Goal: Information Seeking & Learning: Find specific fact

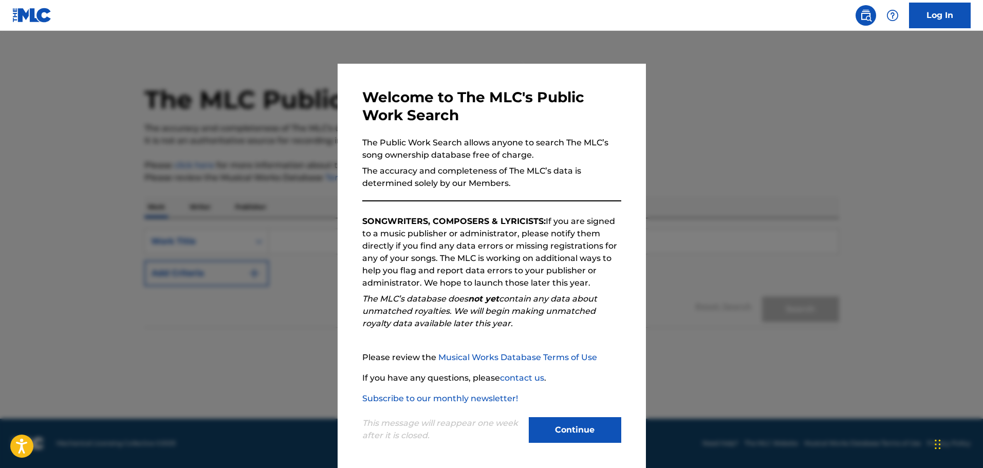
click at [564, 436] on button "Continue" at bounding box center [575, 430] width 92 height 26
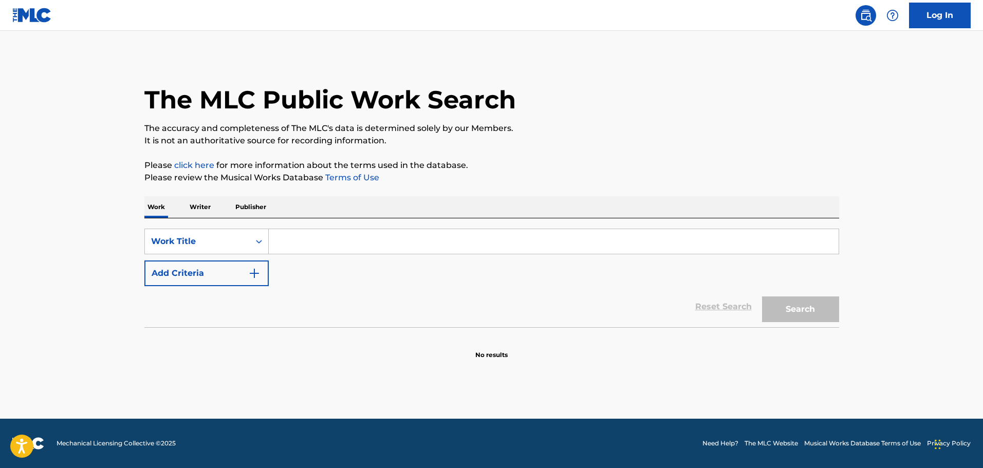
click at [325, 245] on input "Search Form" at bounding box center [554, 241] width 570 height 25
click at [202, 205] on p "Writer" at bounding box center [200, 207] width 27 height 22
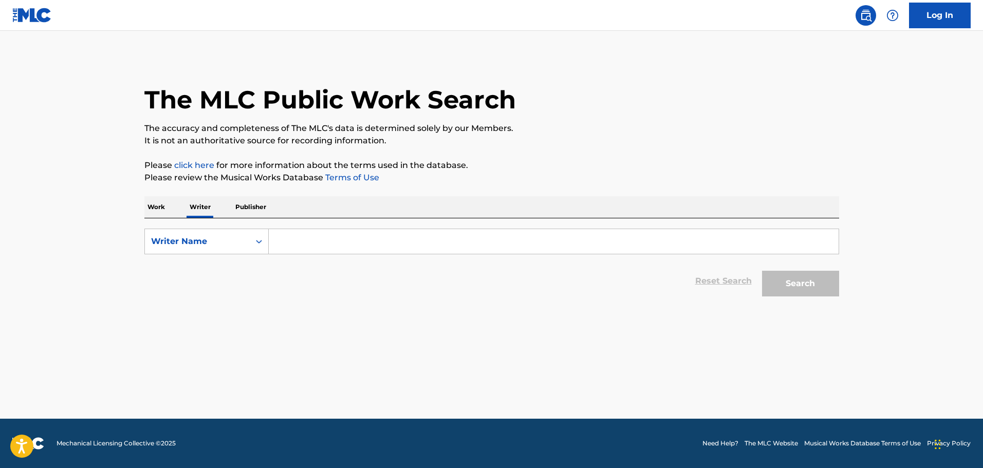
click at [305, 239] on input "Search Form" at bounding box center [554, 241] width 570 height 25
type input "j"
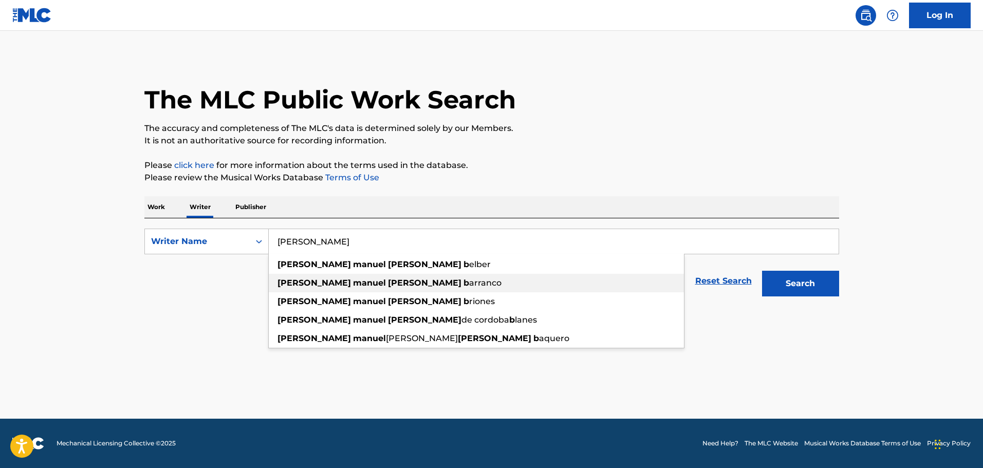
click at [311, 276] on div "[PERSON_NAME]" at bounding box center [476, 283] width 415 height 18
type input "[PERSON_NAME] [PERSON_NAME]"
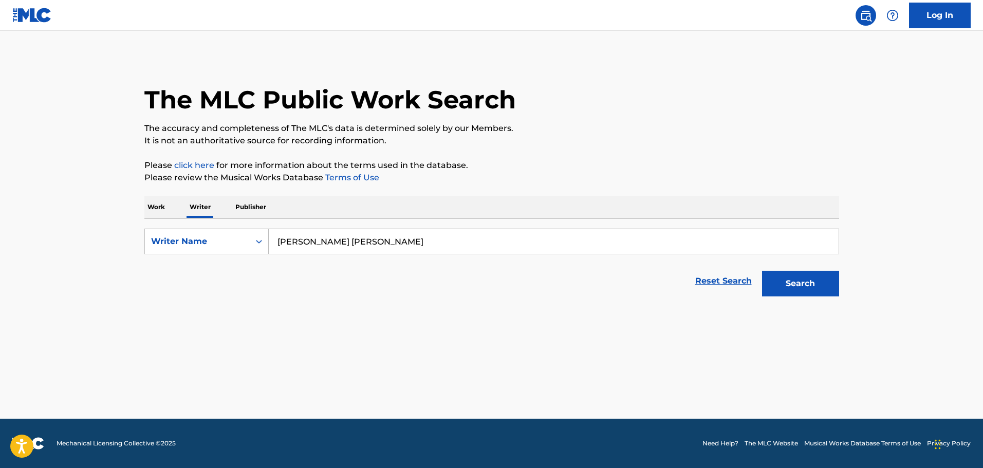
click at [834, 282] on button "Search" at bounding box center [800, 284] width 77 height 26
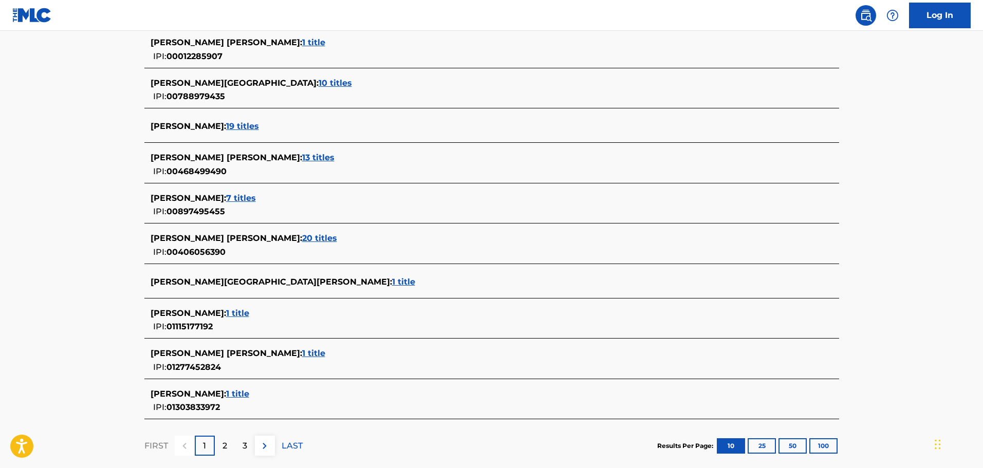
scroll to position [308, 0]
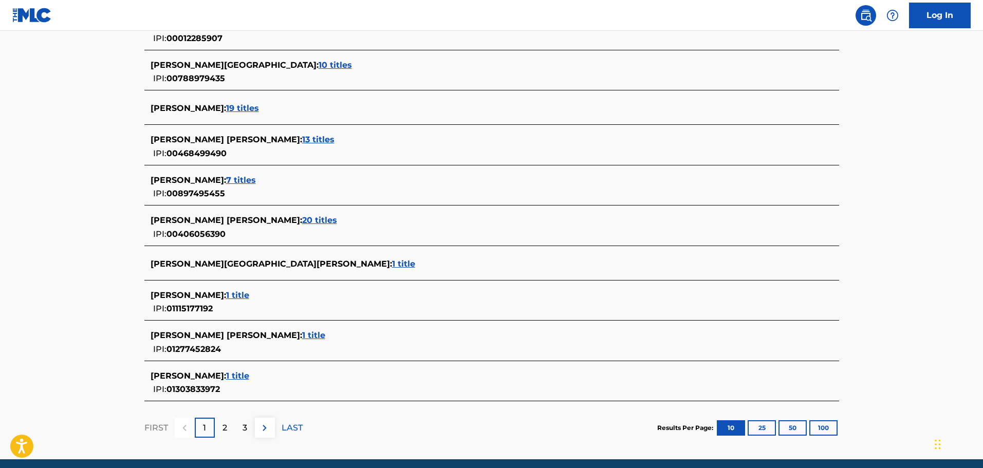
click at [318, 336] on span "1 title" at bounding box center [313, 335] width 23 height 10
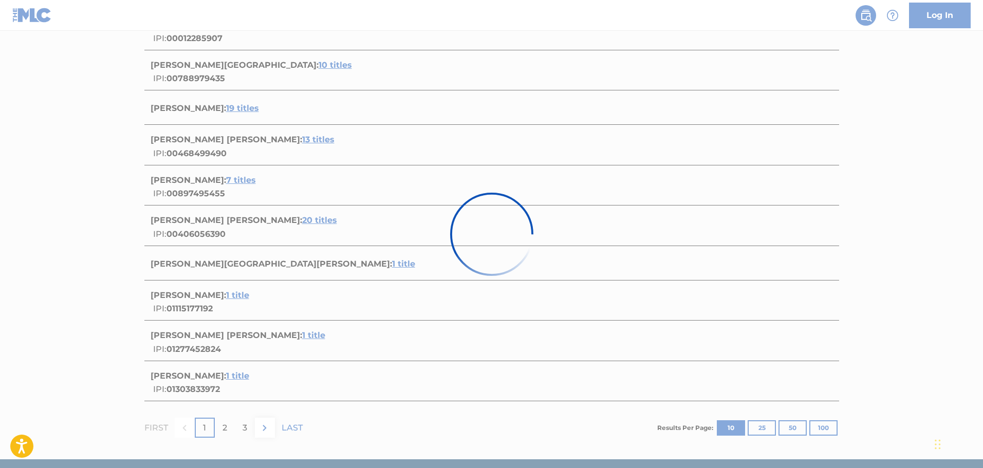
scroll to position [59, 0]
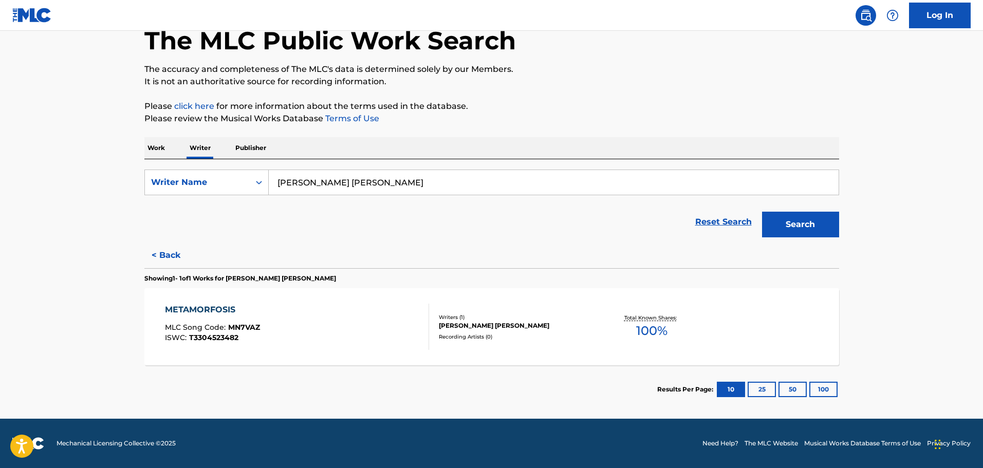
click at [162, 255] on button "< Back" at bounding box center [175, 256] width 62 height 26
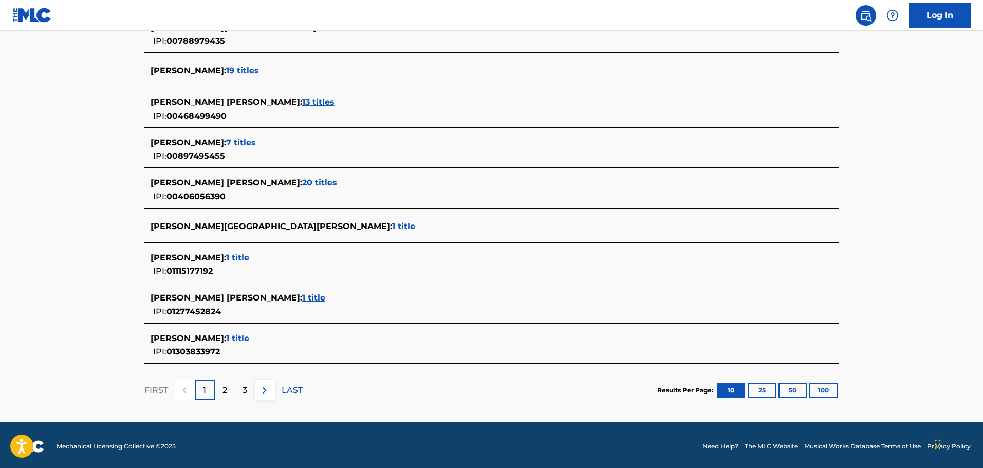
scroll to position [349, 0]
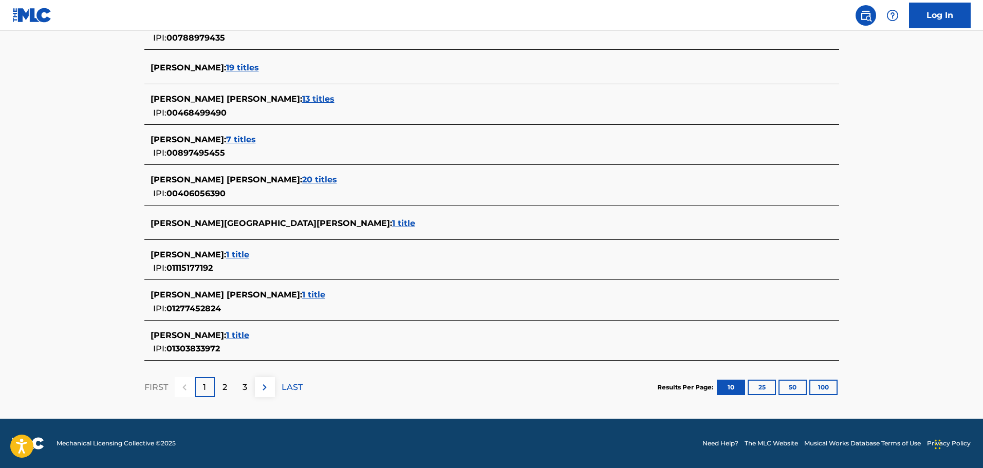
click at [222, 381] on p "2" at bounding box center [224, 387] width 5 height 12
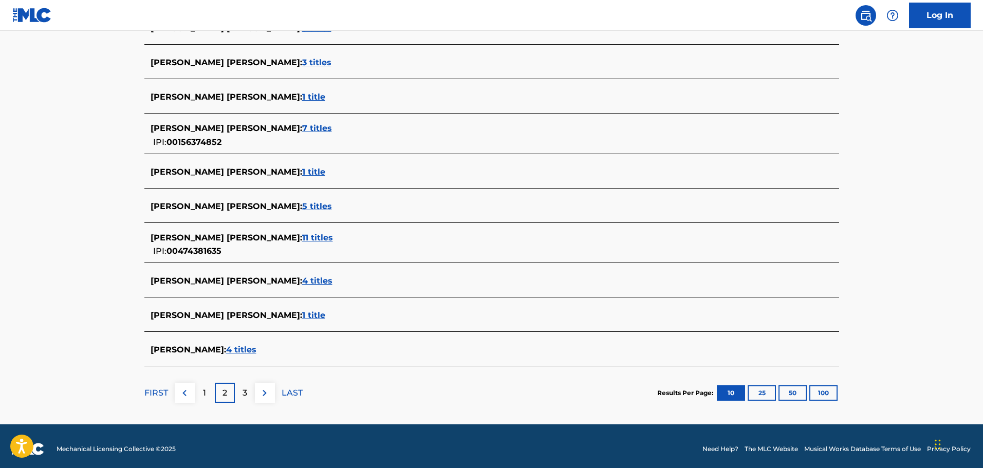
scroll to position [308, 0]
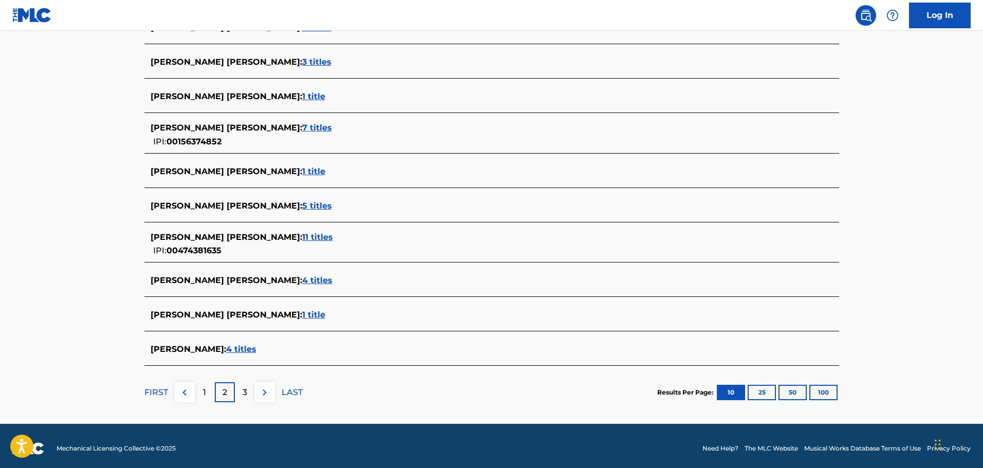
click at [243, 391] on p "3" at bounding box center [245, 392] width 5 height 12
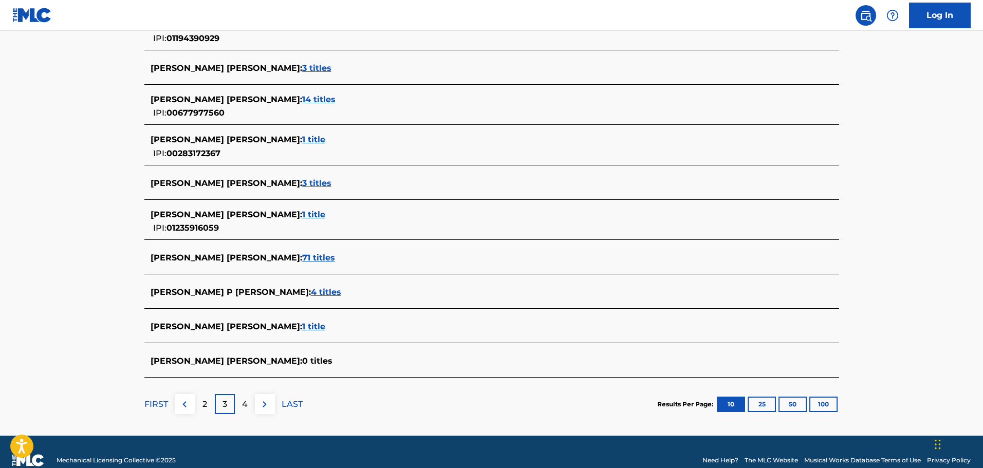
click at [246, 400] on p "4" at bounding box center [245, 404] width 6 height 12
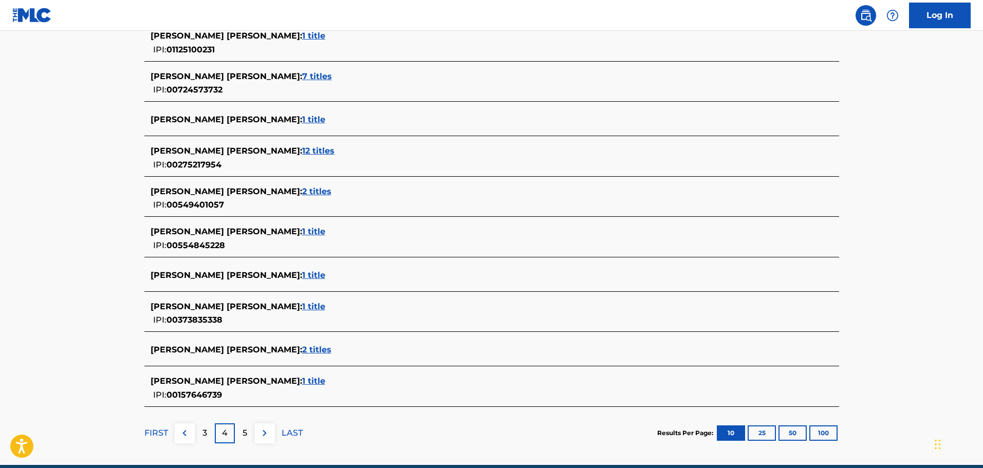
scroll to position [343, 0]
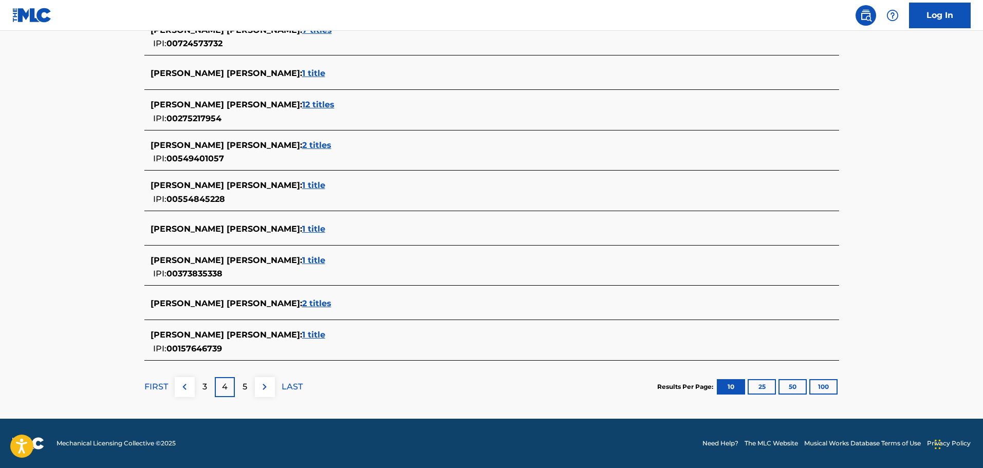
click at [240, 391] on div "5" at bounding box center [245, 387] width 20 height 20
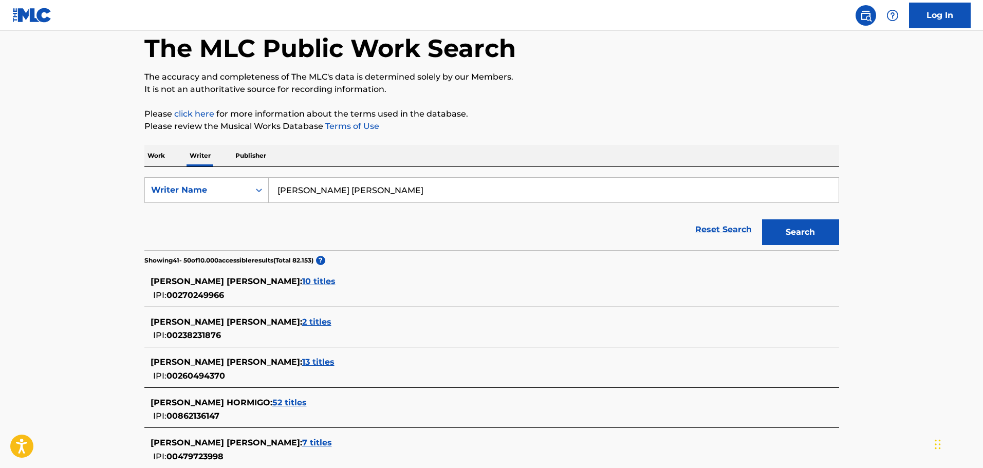
scroll to position [103, 0]
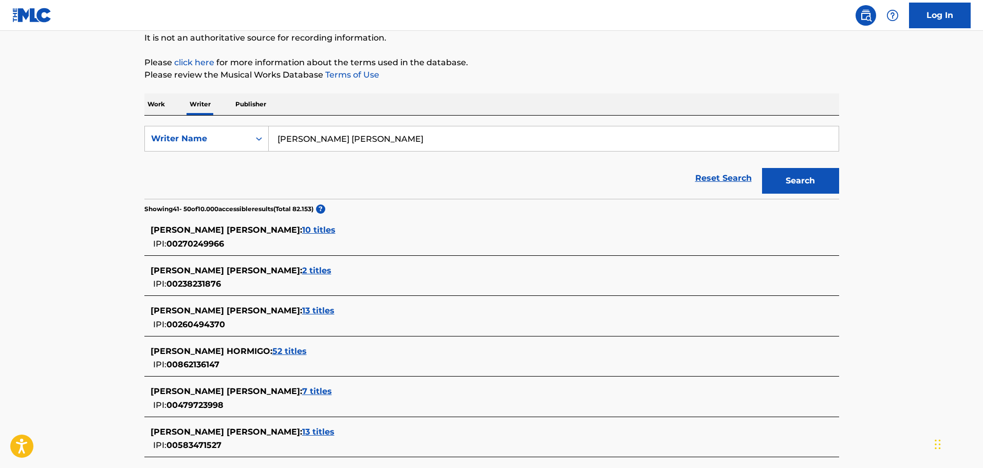
click at [166, 104] on p "Work" at bounding box center [156, 105] width 24 height 22
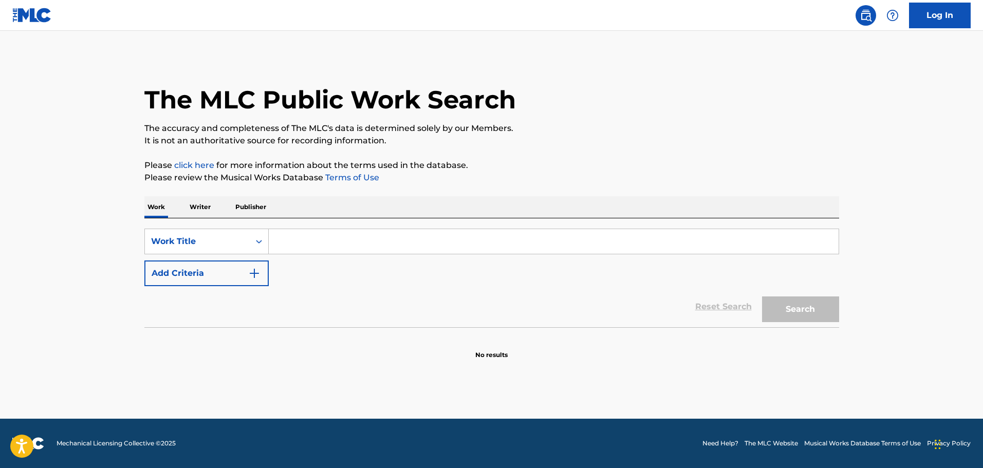
click at [302, 241] on input "Search Form" at bounding box center [554, 241] width 570 height 25
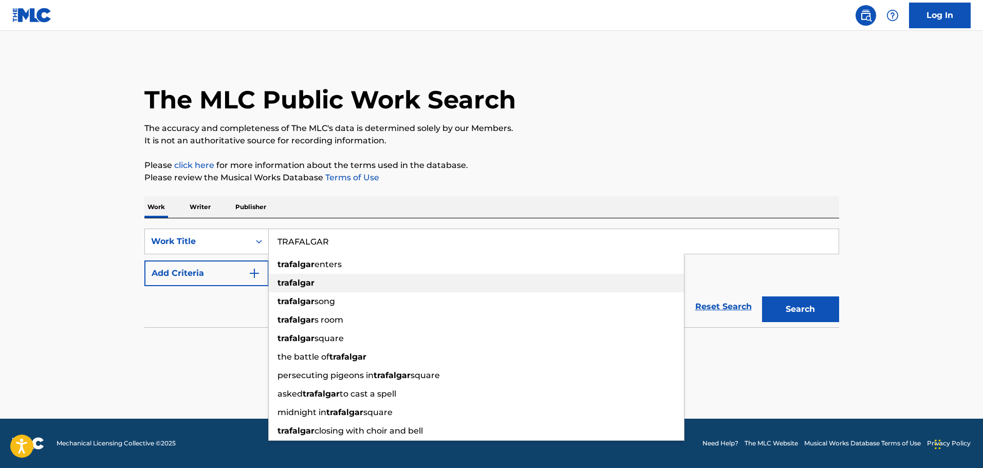
click at [304, 281] on strong "trafalgar" at bounding box center [295, 283] width 37 height 10
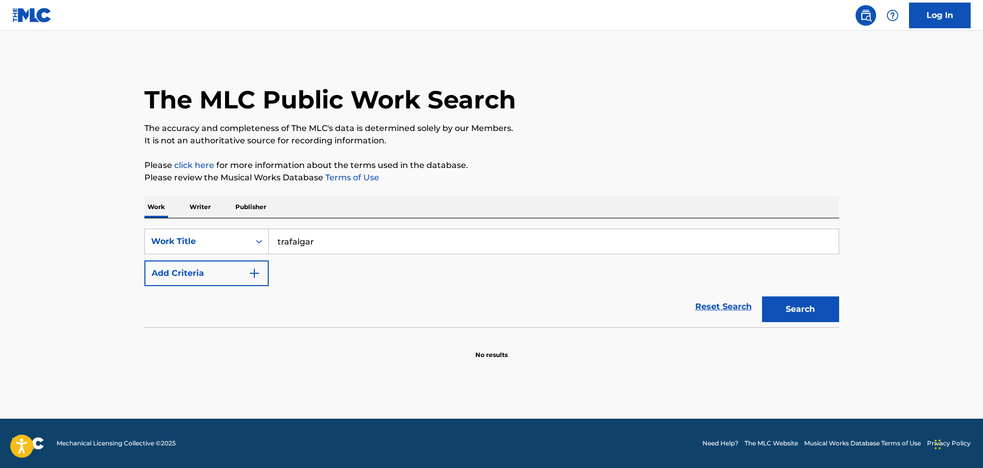
click at [801, 311] on button "Search" at bounding box center [800, 309] width 77 height 26
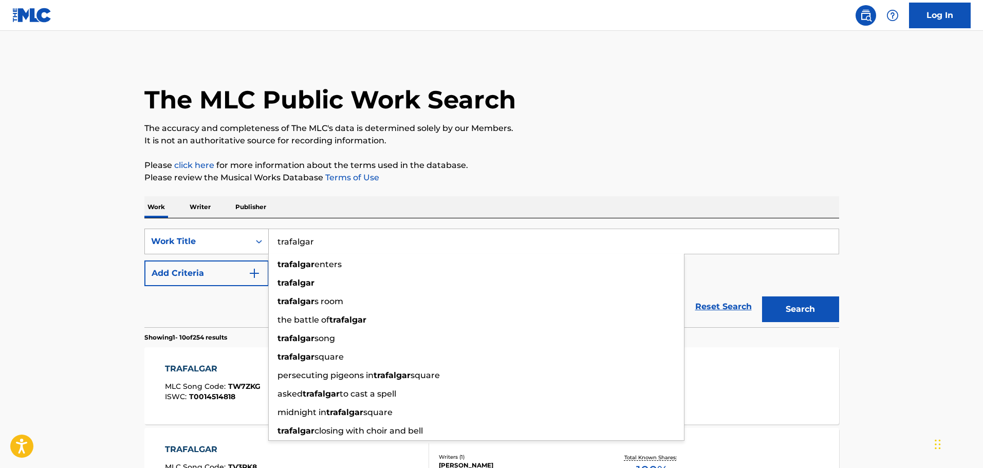
drag, startPoint x: 318, startPoint y: 244, endPoint x: 256, endPoint y: 244, distance: 61.1
click at [256, 244] on div "SearchWithCriteria3e0ba1d8-2c73-4bd9-9061-93ed8b40ed88 Work Title trafalgar tra…" at bounding box center [491, 242] width 695 height 26
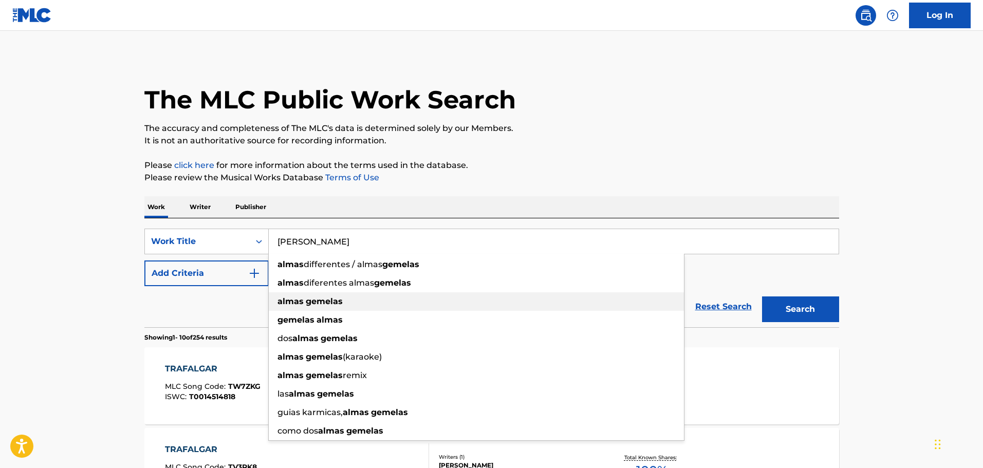
click at [318, 298] on strong "gemelas" at bounding box center [324, 301] width 37 height 10
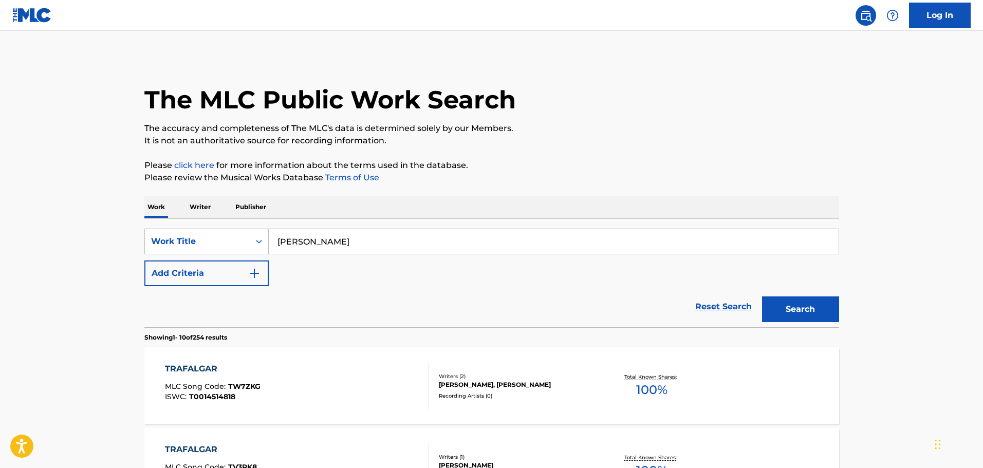
click at [826, 315] on button "Search" at bounding box center [800, 309] width 77 height 26
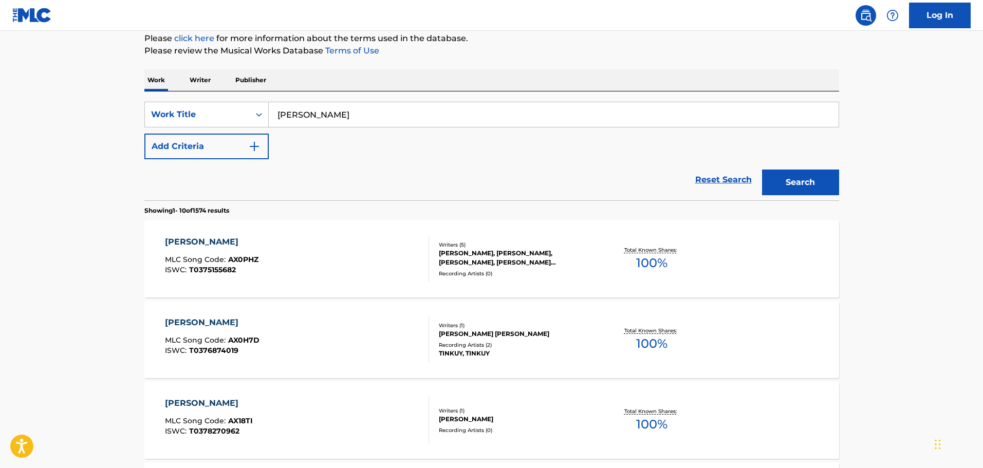
scroll to position [51, 0]
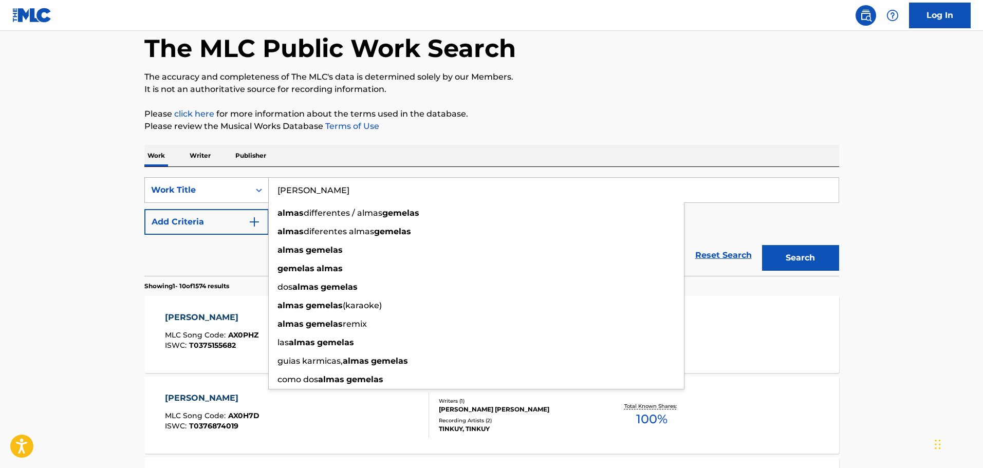
drag, startPoint x: 361, startPoint y: 188, endPoint x: 240, endPoint y: 186, distance: 120.8
click at [240, 186] on div "SearchWithCriteria3e0ba1d8-2c73-4bd9-9061-93ed8b40ed88 Work Title [PERSON_NAME]…" at bounding box center [491, 190] width 695 height 26
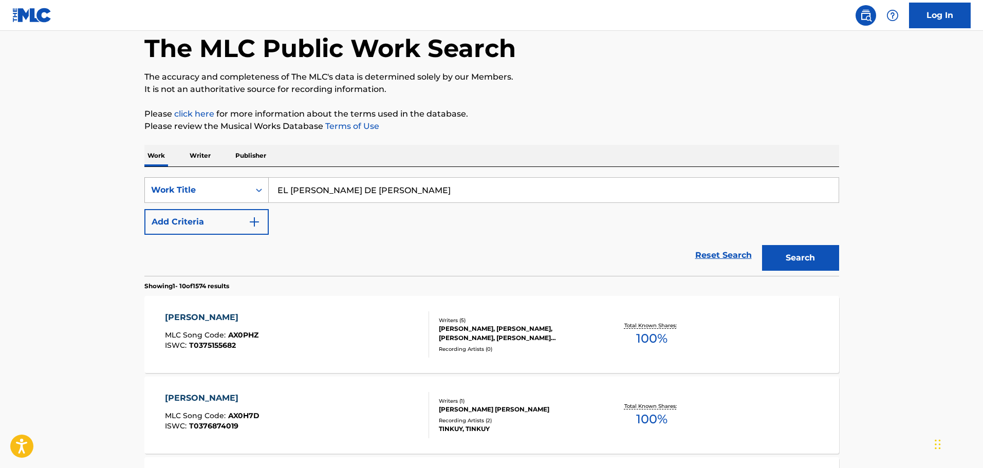
type input "EL [PERSON_NAME] DE [PERSON_NAME]"
click at [762, 245] on button "Search" at bounding box center [800, 258] width 77 height 26
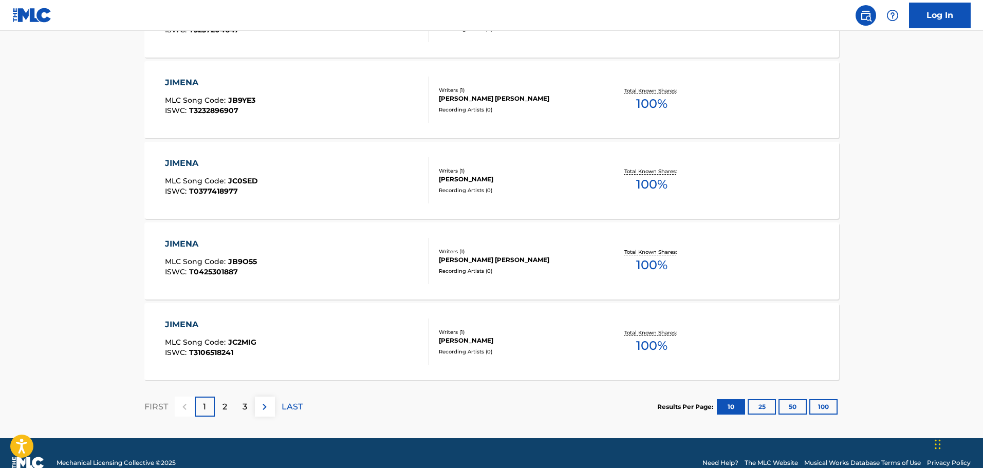
scroll to position [771, 0]
click at [219, 412] on div "2" at bounding box center [225, 406] width 20 height 20
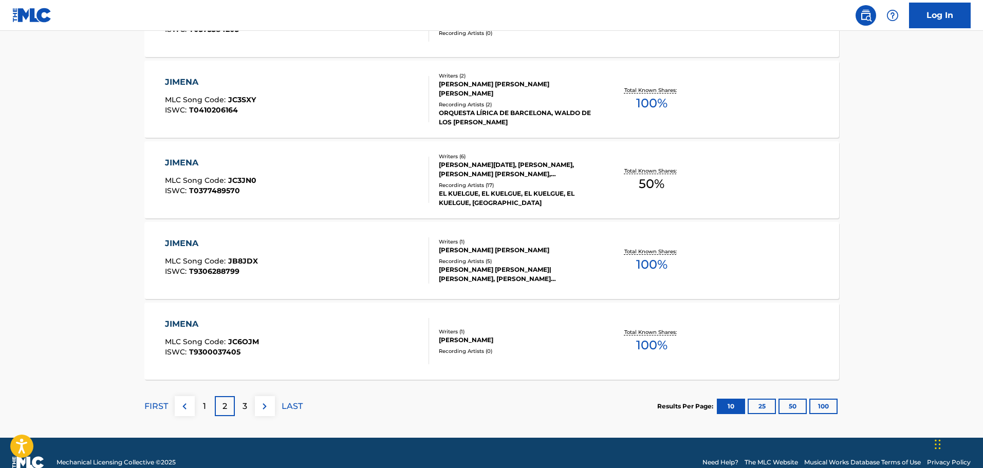
click at [241, 406] on div "3" at bounding box center [245, 406] width 20 height 20
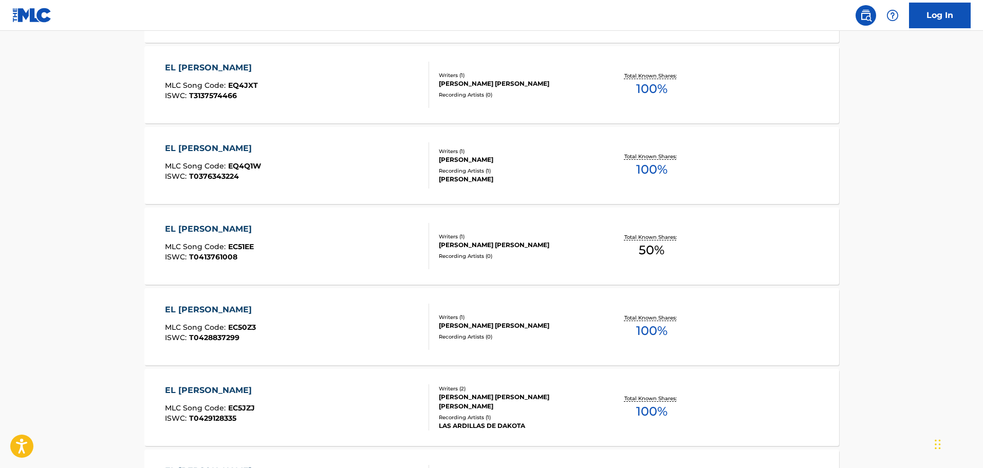
scroll to position [0, 0]
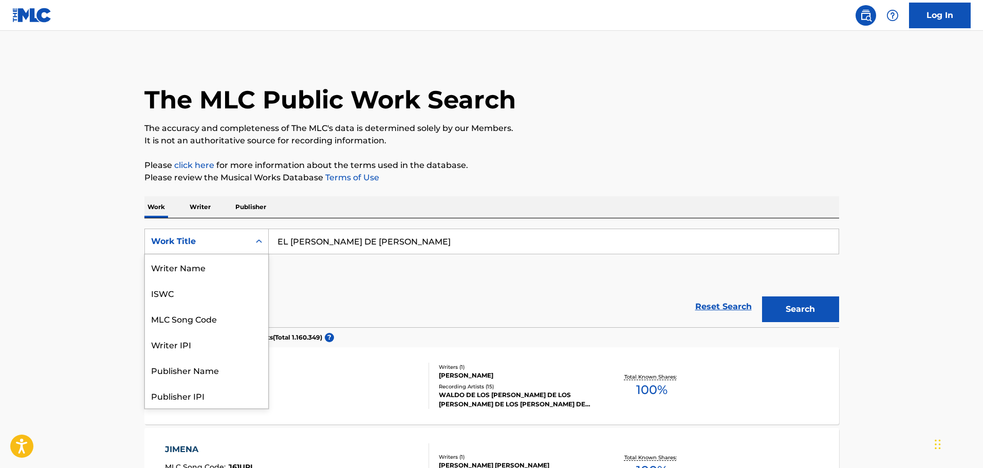
click at [201, 233] on div "Work Title" at bounding box center [197, 242] width 105 height 20
click at [210, 296] on div "Writer IPI" at bounding box center [206, 293] width 123 height 26
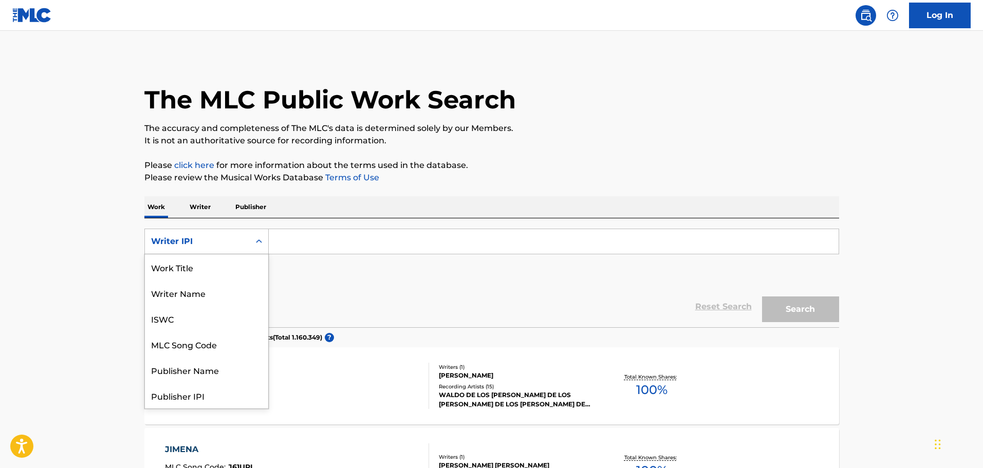
click at [225, 239] on div "Writer IPI" at bounding box center [197, 241] width 92 height 12
click at [191, 325] on div "ISWC" at bounding box center [206, 319] width 123 height 26
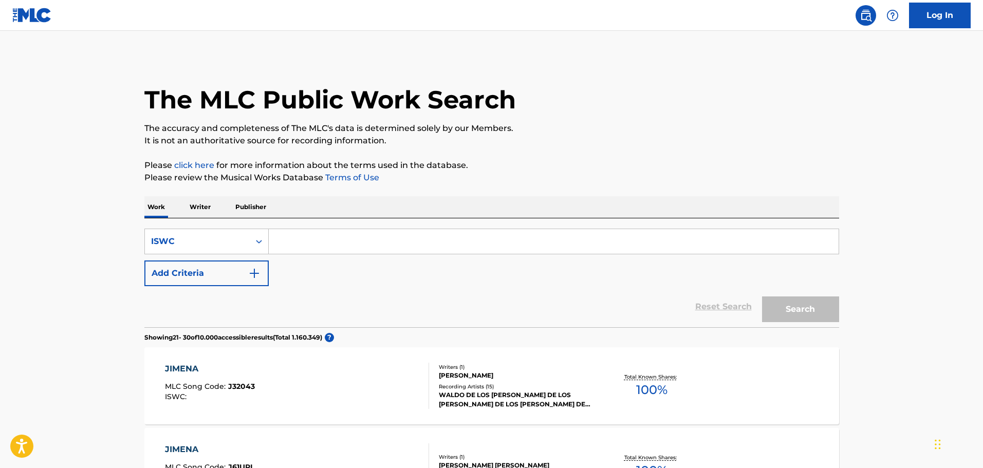
click at [294, 240] on input "Search Form" at bounding box center [554, 241] width 570 height 25
paste input "T3319370106"
type input "T3319370106"
click at [792, 300] on button "Search" at bounding box center [800, 309] width 77 height 26
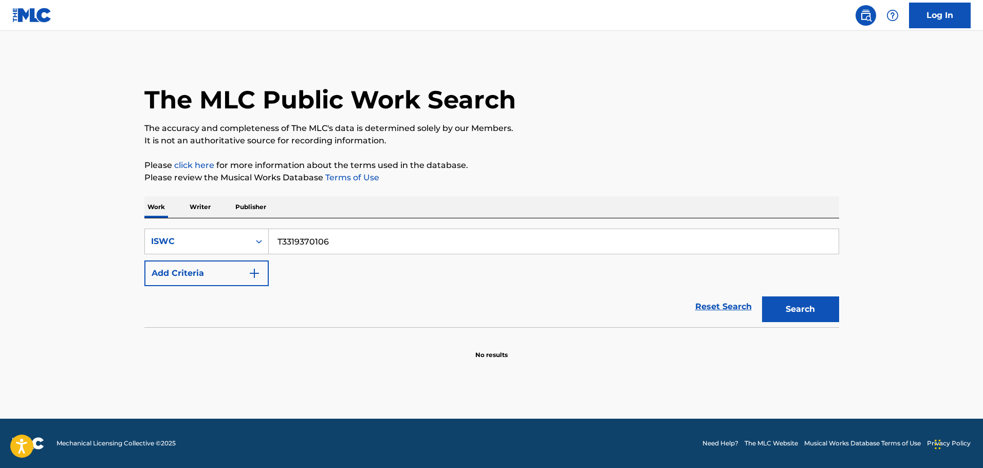
click at [795, 309] on button "Search" at bounding box center [800, 309] width 77 height 26
click at [337, 248] on input "T3319370106" at bounding box center [554, 241] width 570 height 25
click at [808, 309] on button "Search" at bounding box center [800, 309] width 77 height 26
